Goal: Check status: Check status

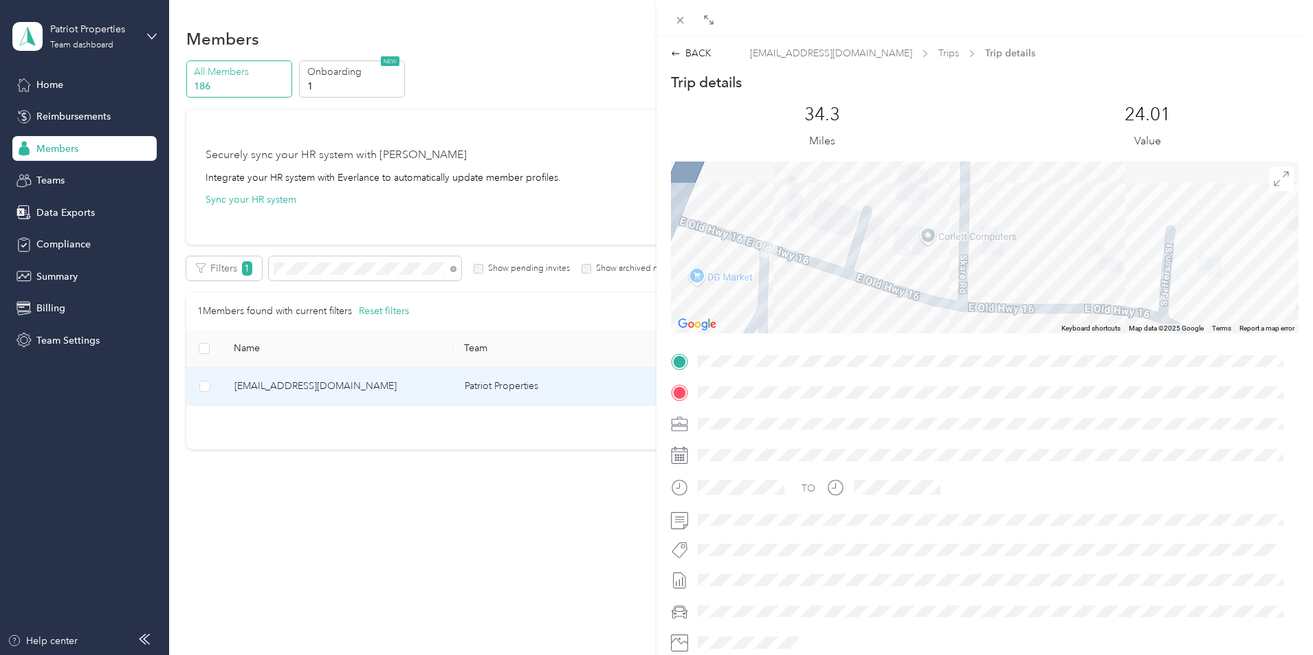
scroll to position [138, 0]
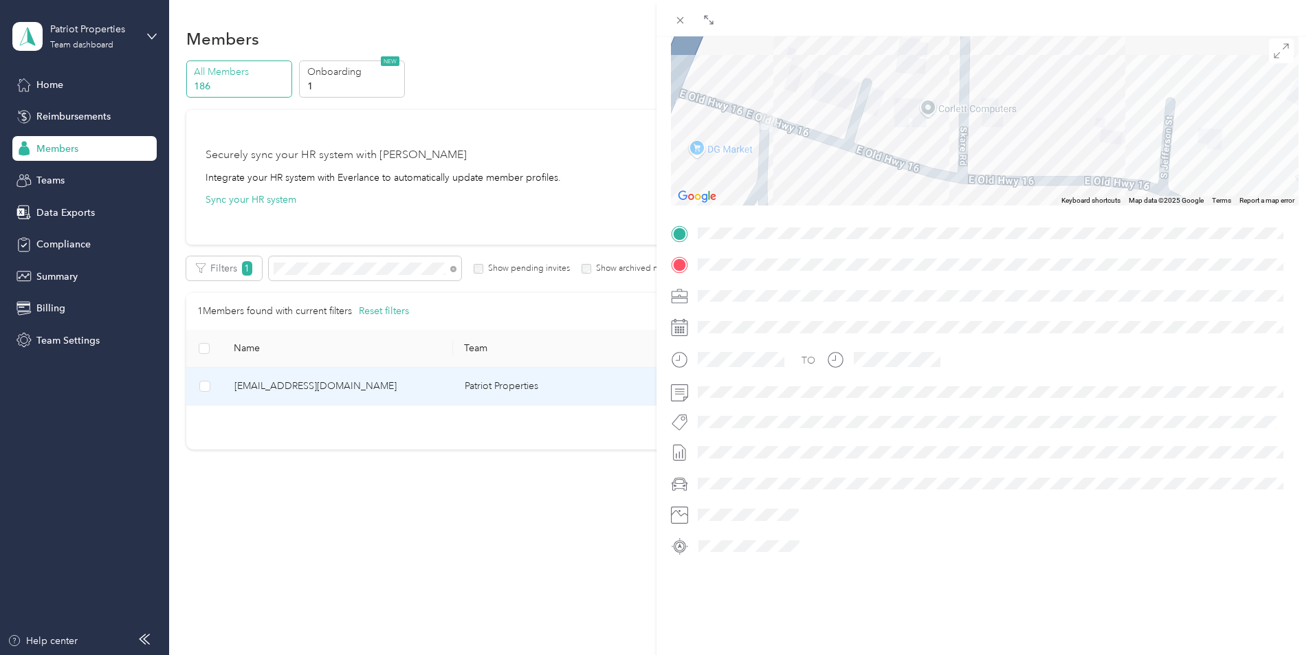
click at [381, 264] on div "BACK [EMAIL_ADDRESS][DOMAIN_NAME] Trips Trip details Trip details This trip can…" at bounding box center [656, 327] width 1313 height 655
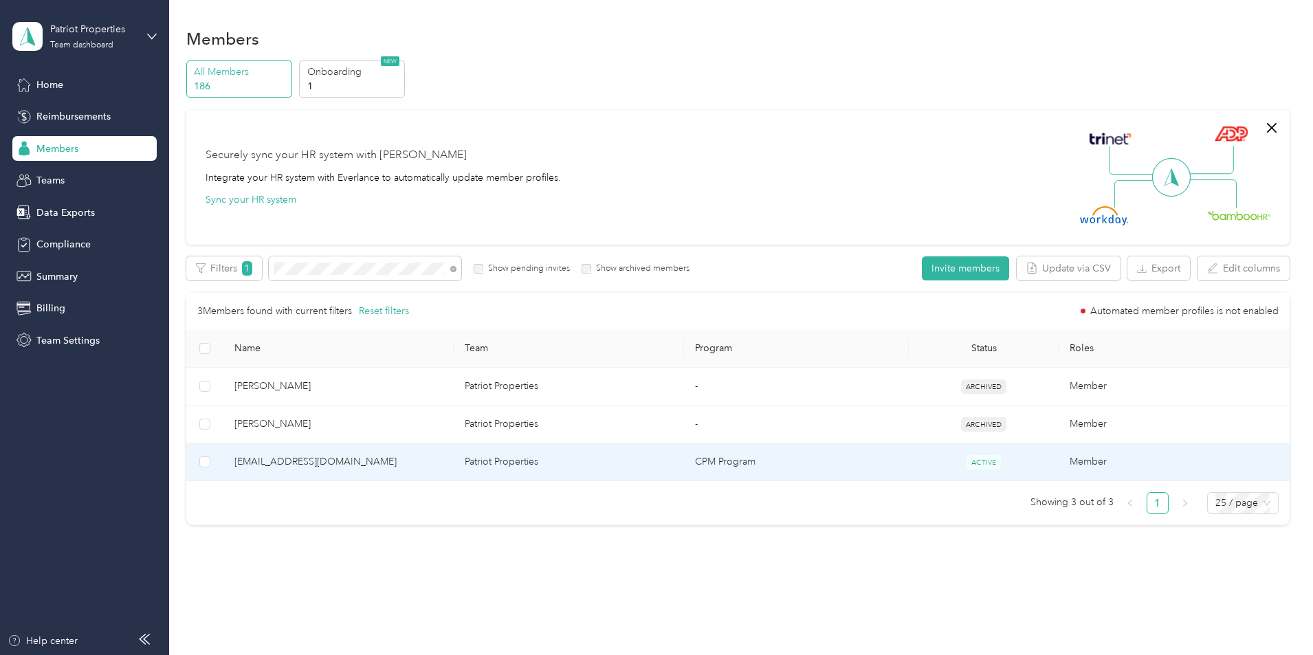
click at [395, 450] on td "[EMAIL_ADDRESS][DOMAIN_NAME]" at bounding box center [338, 462] width 230 height 38
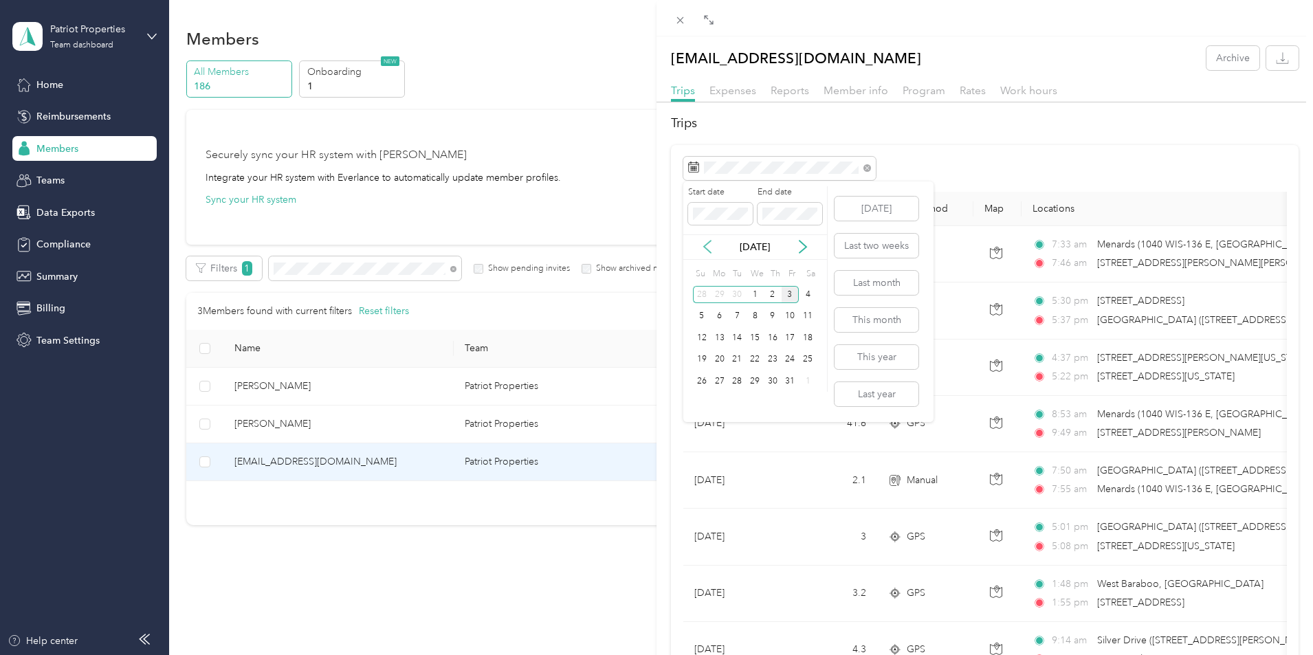
click at [708, 250] on icon at bounding box center [707, 247] width 7 height 12
click at [702, 362] on div "21" at bounding box center [702, 359] width 18 height 17
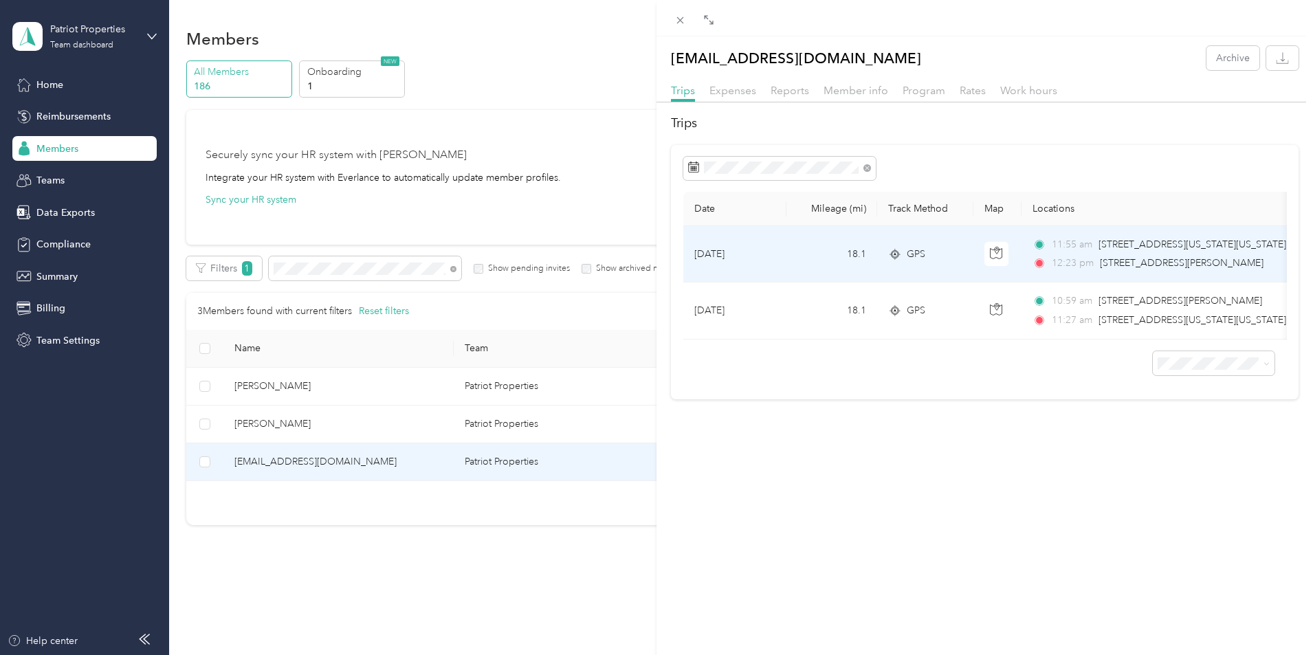
click at [788, 262] on td "18.1" at bounding box center [831, 254] width 91 height 56
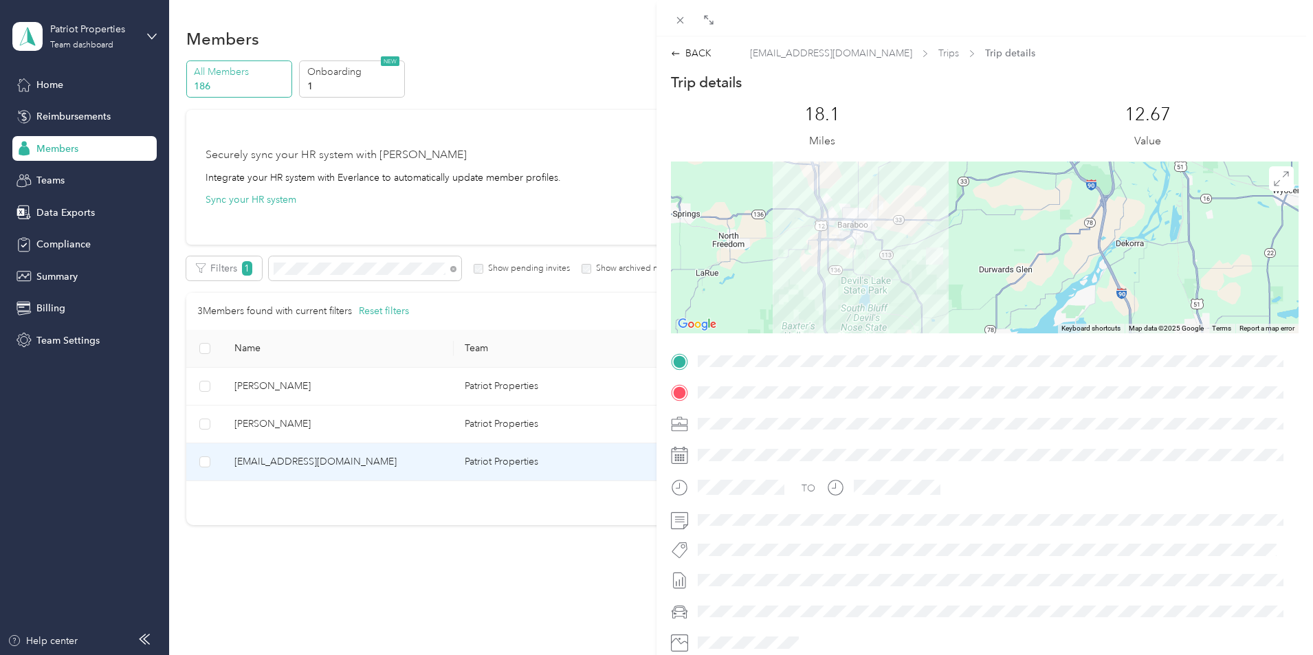
drag, startPoint x: 990, startPoint y: 236, endPoint x: 877, endPoint y: 221, distance: 113.7
click at [877, 221] on div at bounding box center [985, 248] width 628 height 172
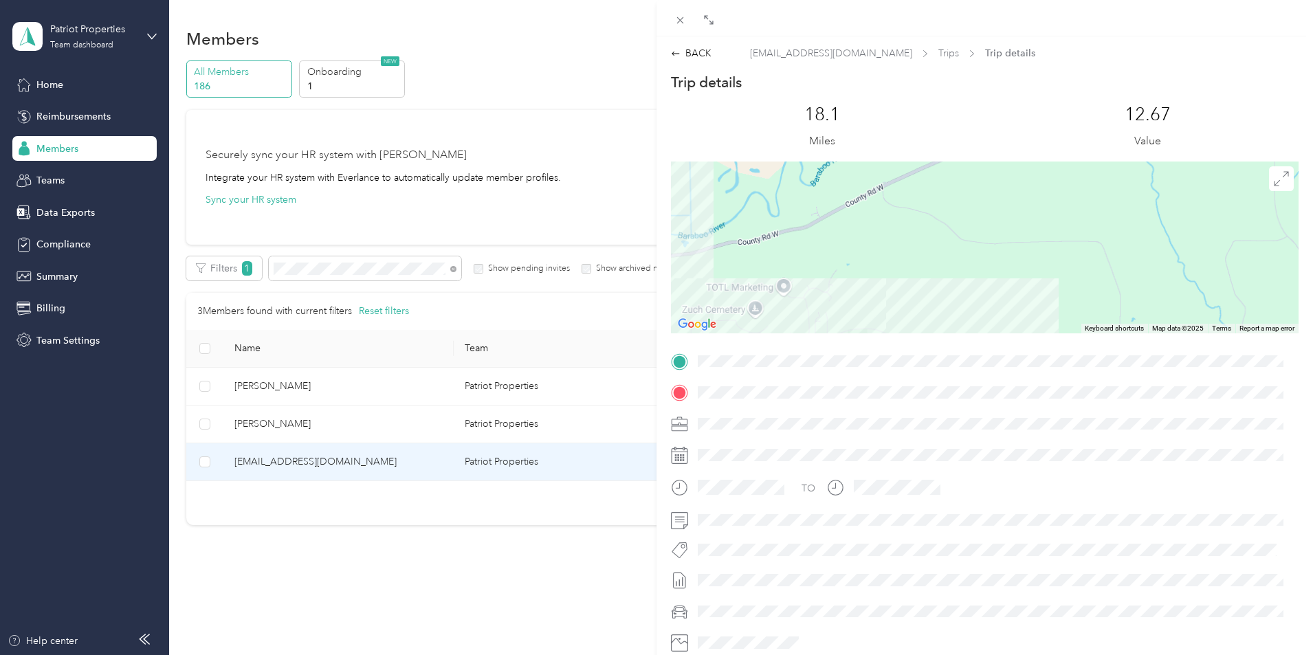
click at [923, 217] on div at bounding box center [985, 248] width 628 height 172
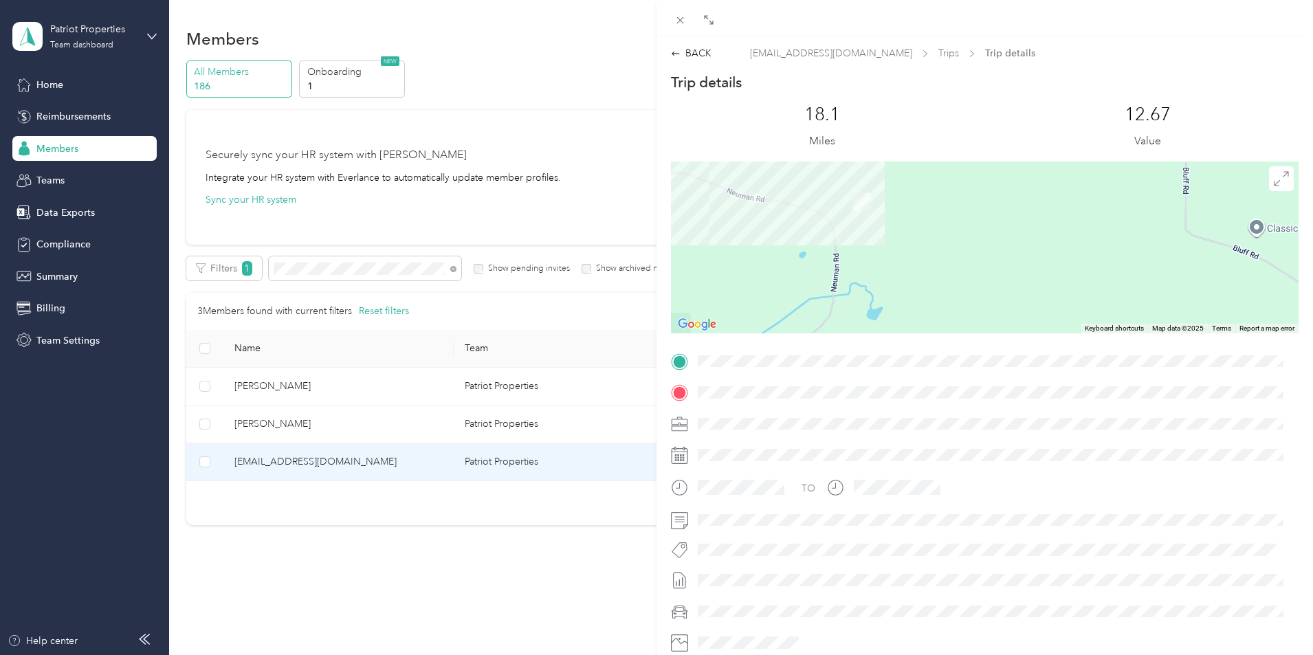
drag, startPoint x: 890, startPoint y: 237, endPoint x: 886, endPoint y: 276, distance: 38.7
click at [886, 276] on div at bounding box center [985, 248] width 628 height 172
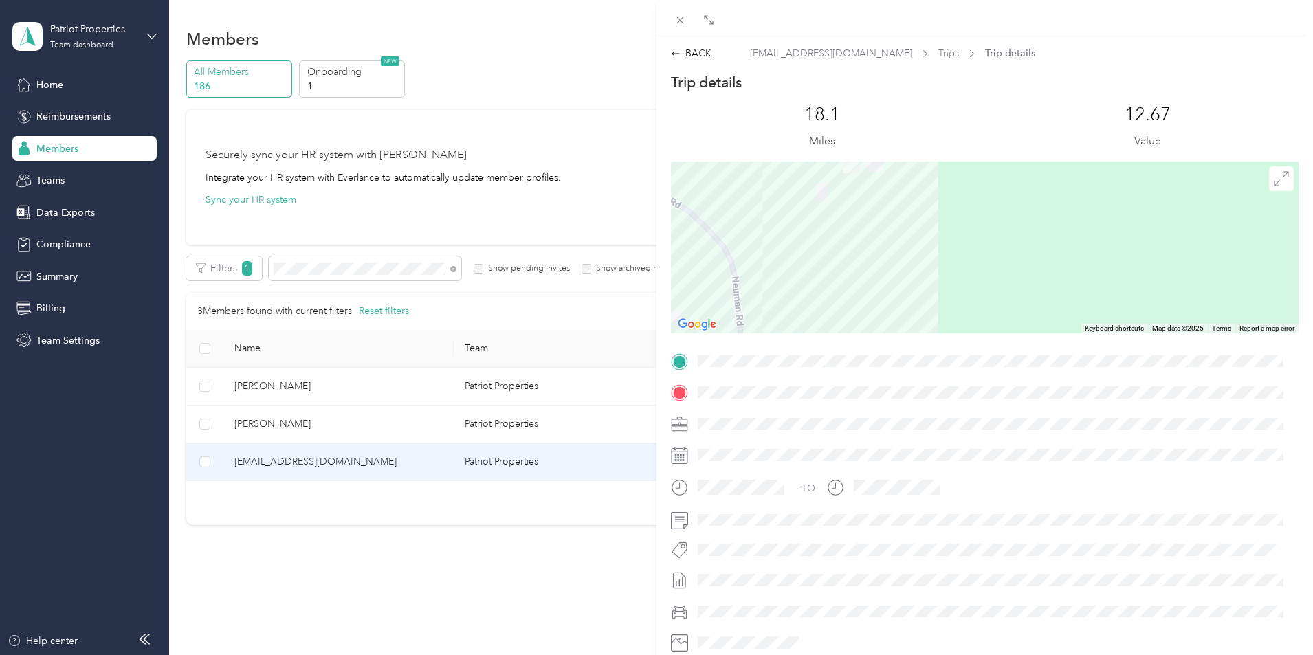
drag, startPoint x: 867, startPoint y: 250, endPoint x: 970, endPoint y: 253, distance: 102.5
click at [969, 253] on div at bounding box center [985, 248] width 628 height 172
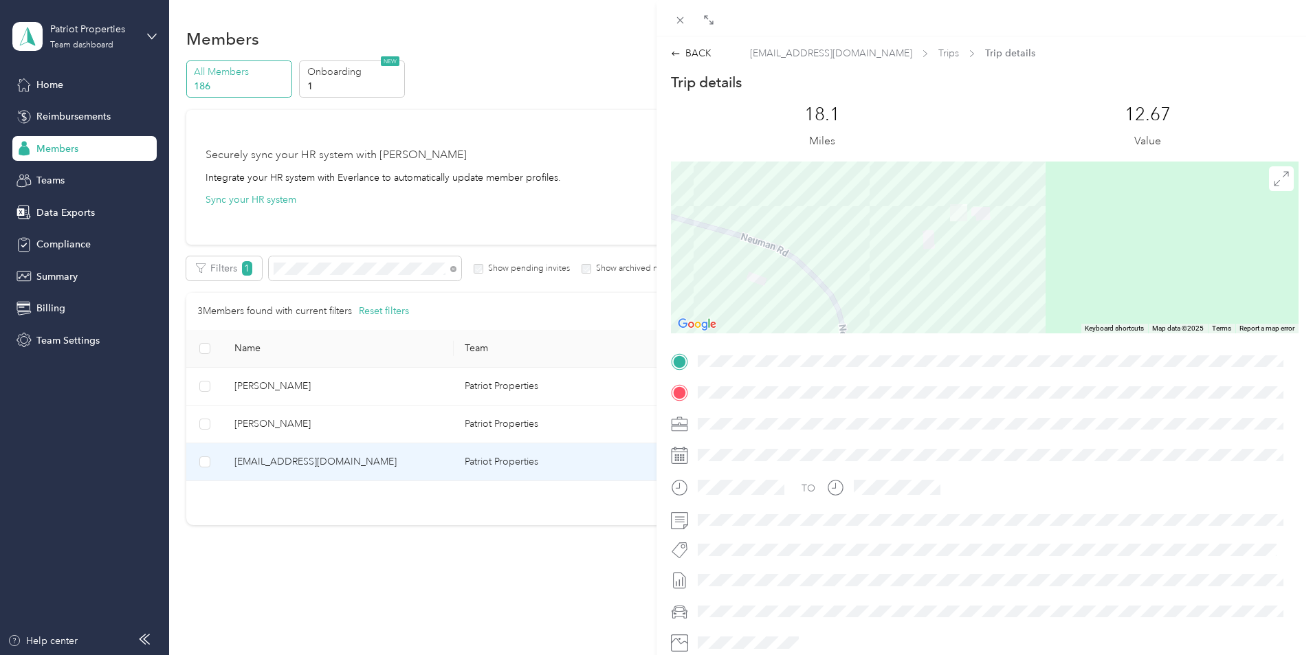
drag, startPoint x: 969, startPoint y: 250, endPoint x: 888, endPoint y: 294, distance: 92.3
click at [888, 294] on div at bounding box center [985, 248] width 628 height 172
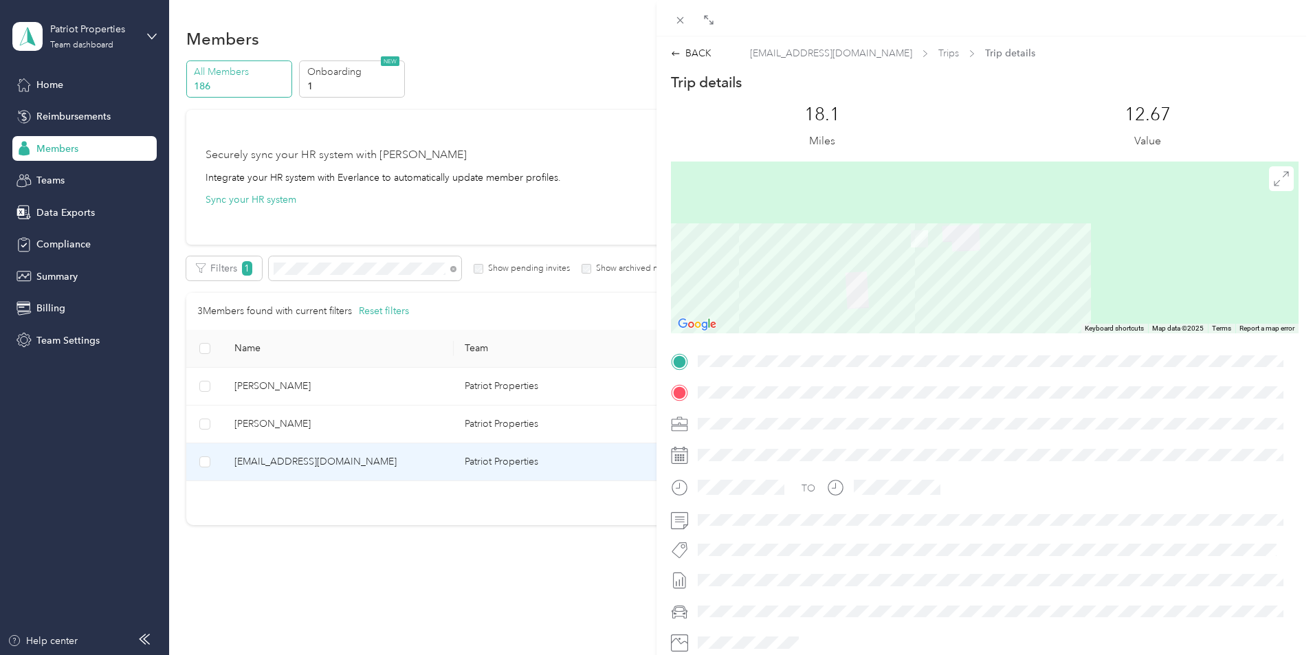
drag, startPoint x: 938, startPoint y: 250, endPoint x: 883, endPoint y: 318, distance: 88.0
click at [883, 318] on div at bounding box center [985, 248] width 628 height 172
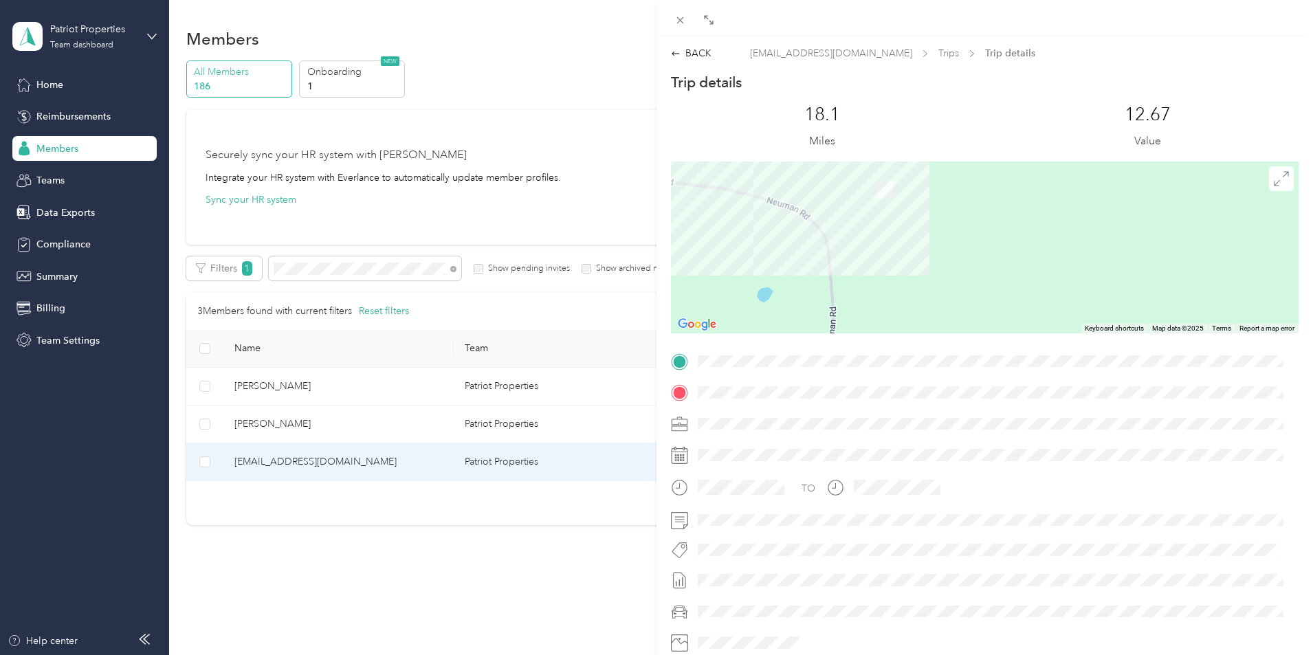
drag, startPoint x: 960, startPoint y: 292, endPoint x: 950, endPoint y: 208, distance: 84.5
click at [950, 208] on div at bounding box center [985, 248] width 628 height 172
